Goal: Find contact information: Find contact information

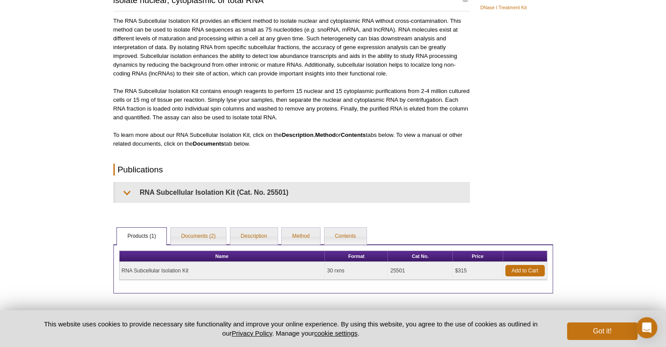
scroll to position [88, 0]
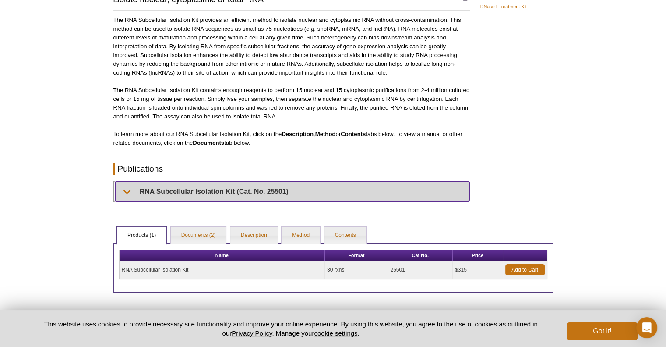
click at [136, 191] on summary "RNA Subcellular Isolation Kit (Cat. No. 25501)" at bounding box center [292, 191] width 354 height 20
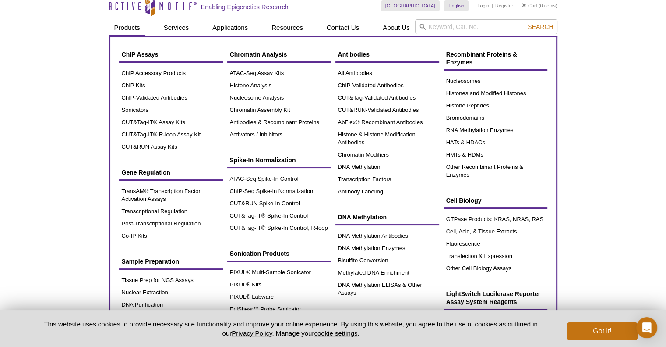
scroll to position [0, 0]
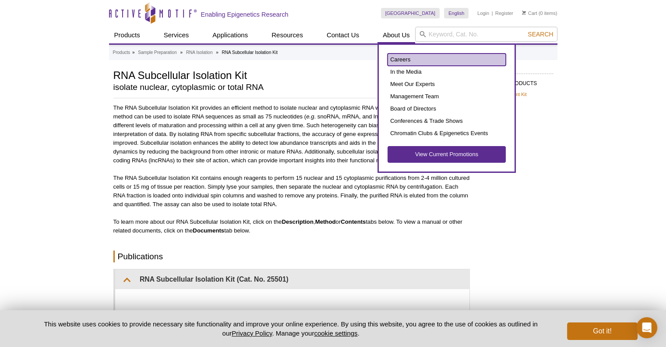
click at [405, 63] on link "Careers" at bounding box center [447, 59] width 118 height 12
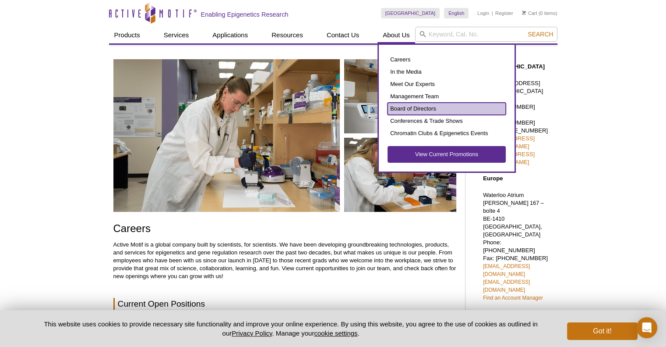
click at [402, 106] on link "Board of Directors" at bounding box center [447, 109] width 118 height 12
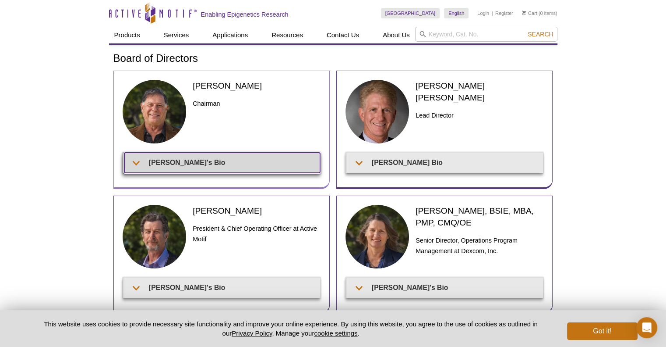
click at [206, 163] on summary "Joe's Bio" at bounding box center [222, 162] width 196 height 20
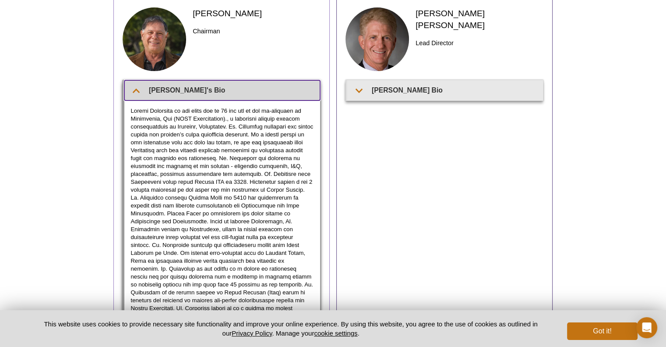
scroll to position [88, 0]
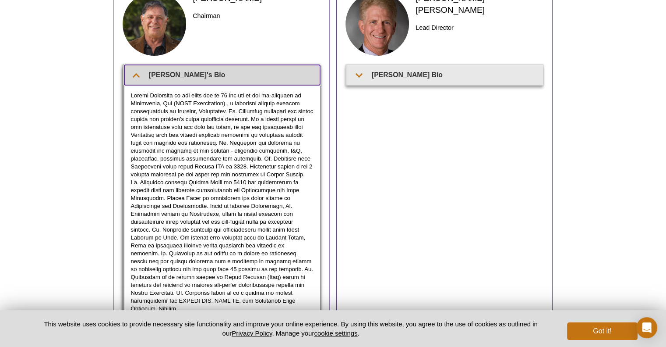
click at [196, 72] on summary "Joe's Bio" at bounding box center [222, 75] width 196 height 20
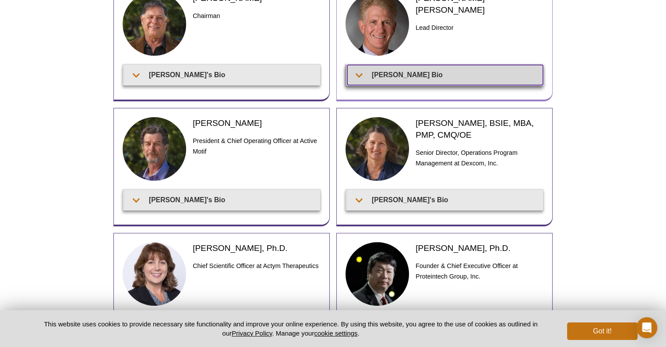
click at [421, 78] on summary "Wainwright's Bio" at bounding box center [445, 75] width 196 height 20
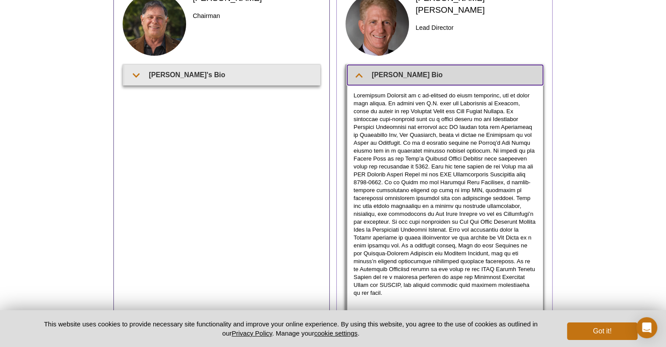
click at [421, 78] on summary "Wainwright's Bio" at bounding box center [445, 75] width 196 height 20
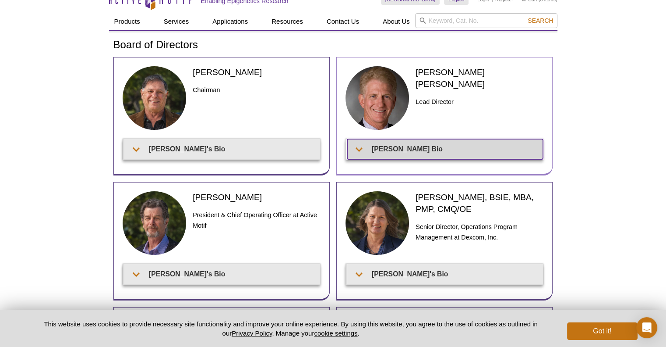
scroll to position [0, 0]
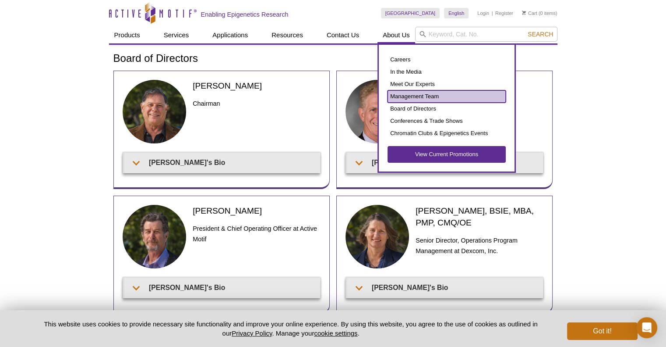
click at [429, 96] on link "Management Team" at bounding box center [447, 96] width 118 height 12
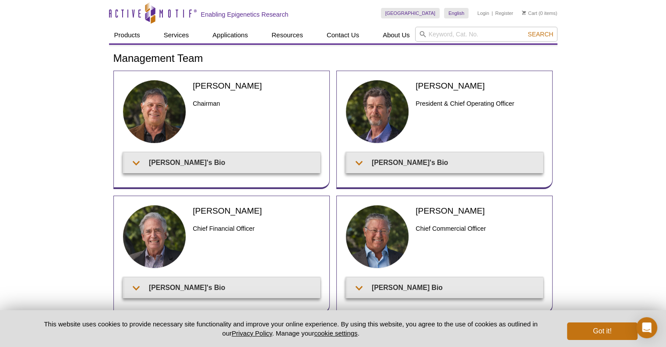
click at [12, 128] on div "Active Motif Logo Enabling Epigenetics Research 0 Search Skip to content Active…" at bounding box center [333, 209] width 666 height 419
